Goal: Transaction & Acquisition: Download file/media

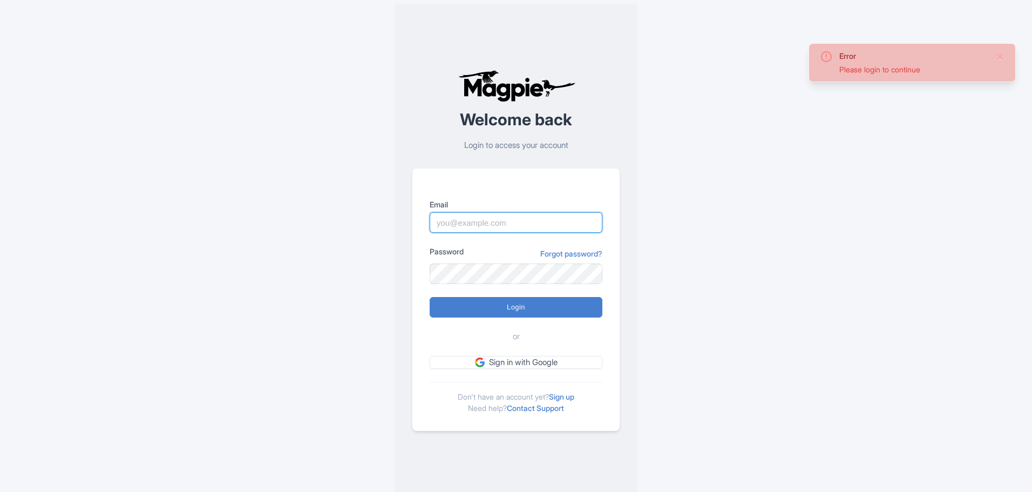
type input "online@enticon.com"
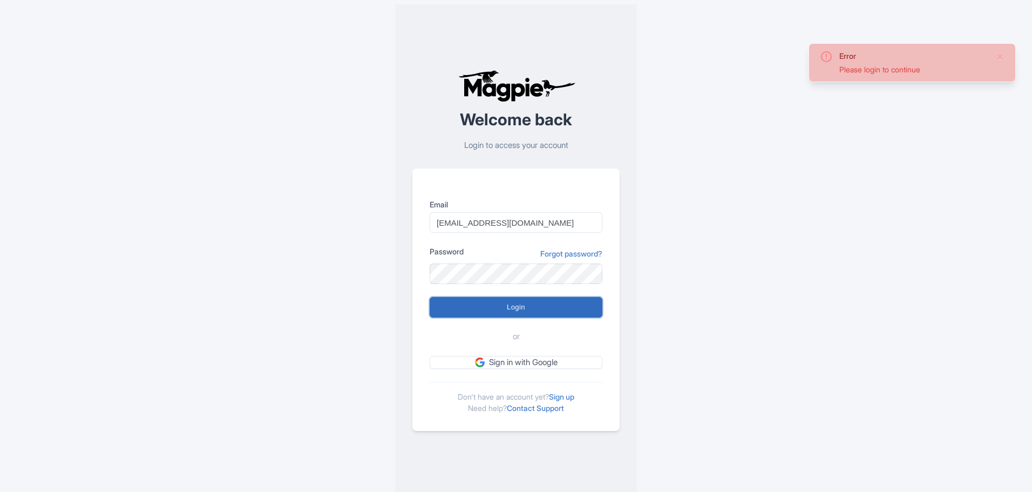
drag, startPoint x: 0, startPoint y: 0, endPoint x: 526, endPoint y: 305, distance: 607.9
click at [526, 305] on input "Login" at bounding box center [516, 307] width 173 height 21
type input "Logging in..."
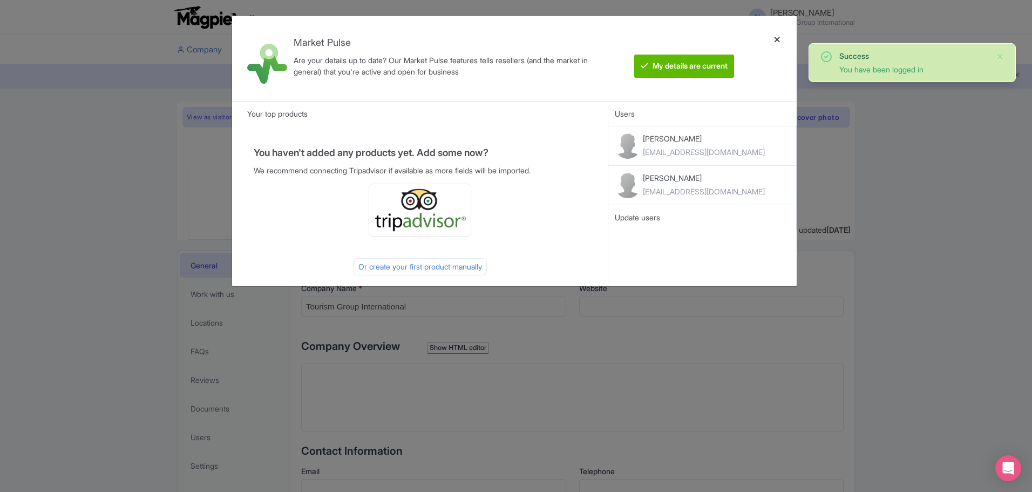
click at [778, 39] on div at bounding box center [777, 58] width 26 height 68
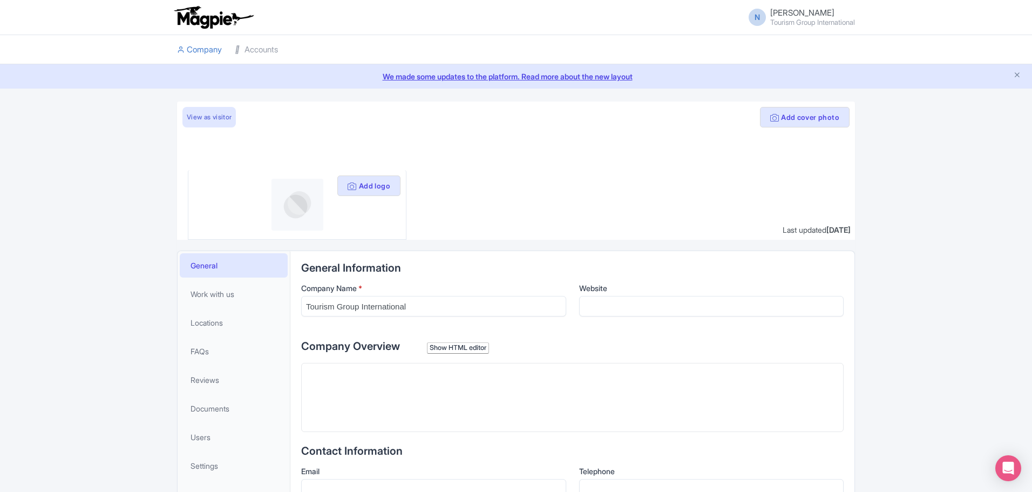
click at [812, 19] on small "Tourism Group International" at bounding box center [812, 22] width 85 height 7
click at [258, 47] on link "Accounts" at bounding box center [256, 50] width 43 height 30
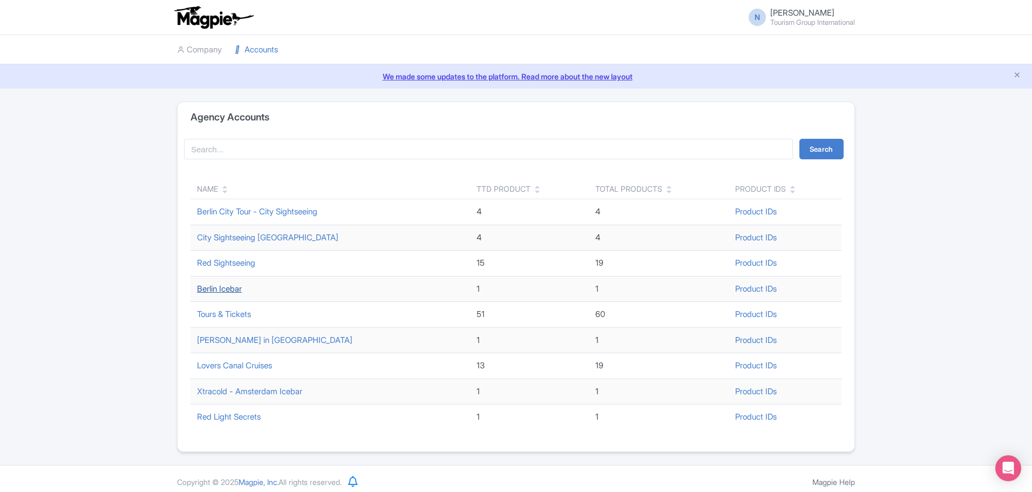
click at [222, 289] on link "Berlin Icebar" at bounding box center [219, 288] width 45 height 10
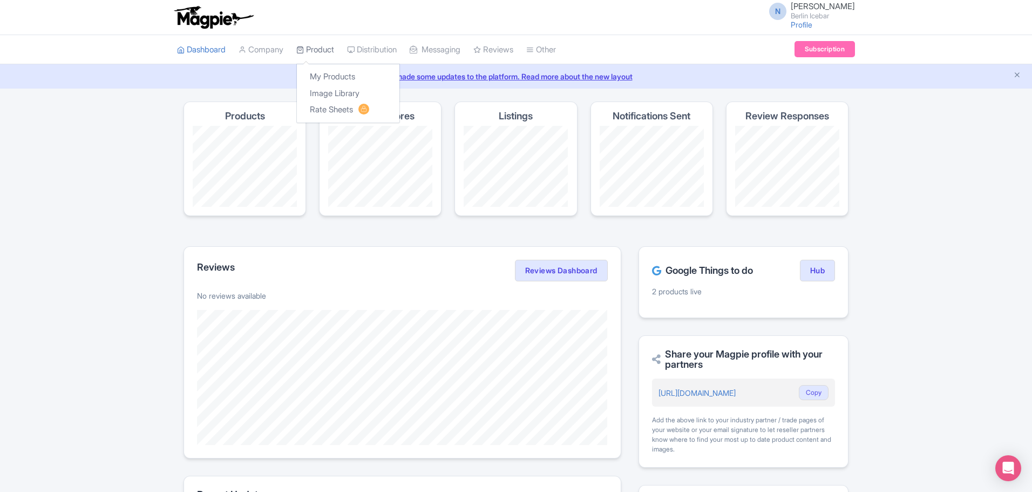
click at [329, 47] on link "Product" at bounding box center [315, 50] width 38 height 30
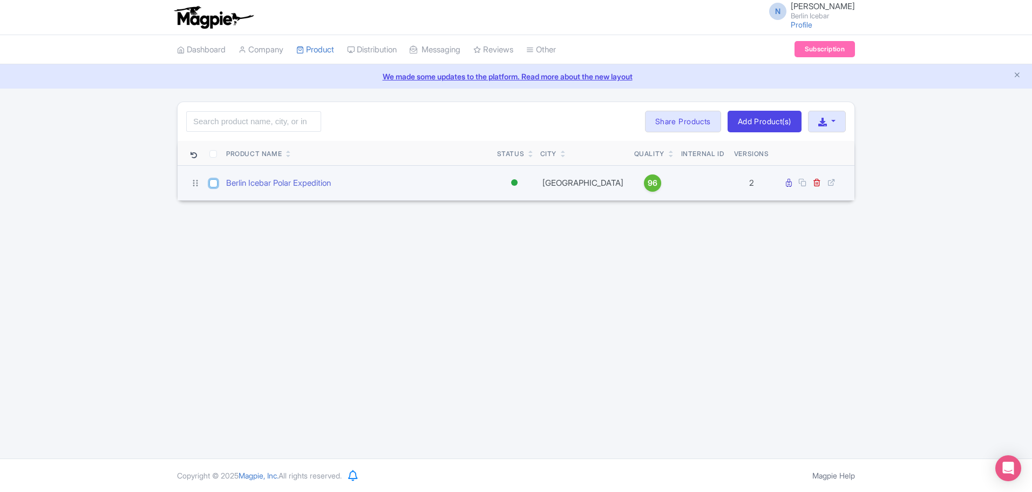
click at [215, 183] on input "checkbox" at bounding box center [213, 183] width 8 height 8
checkbox input "true"
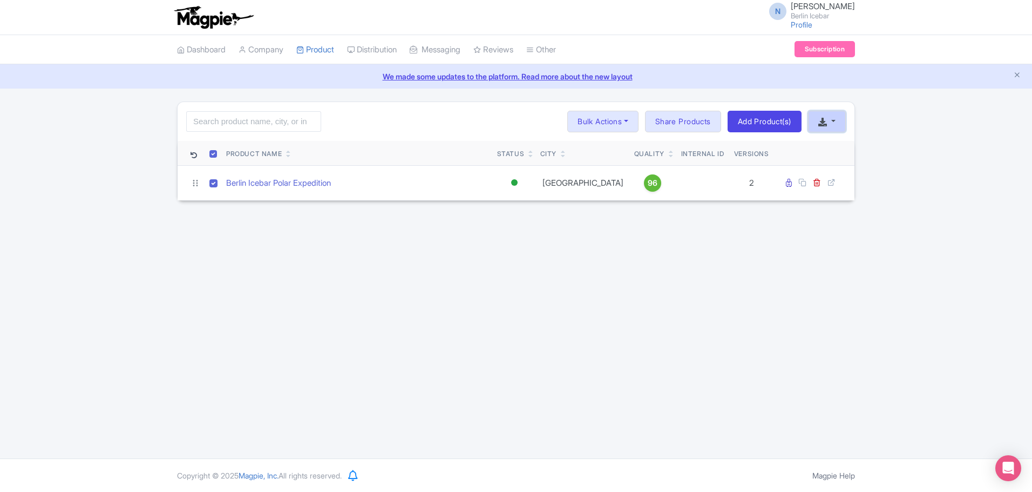
click at [837, 121] on button "button" at bounding box center [827, 122] width 38 height 22
click at [887, 145] on link "Download Product List" at bounding box center [861, 146] width 106 height 17
